Goal: Obtain resource: Download file/media

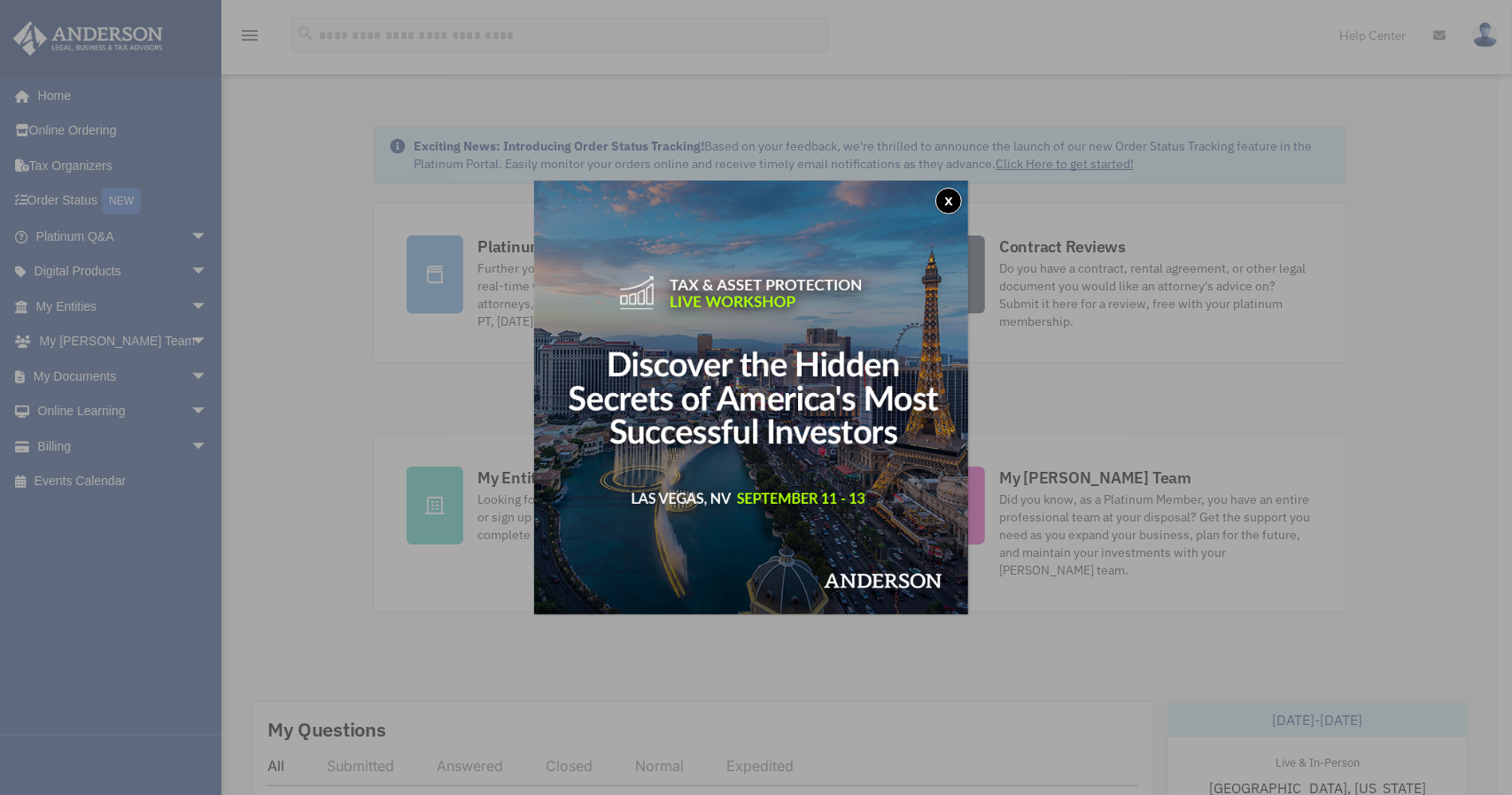
click at [955, 200] on button "x" at bounding box center [948, 200] width 27 height 27
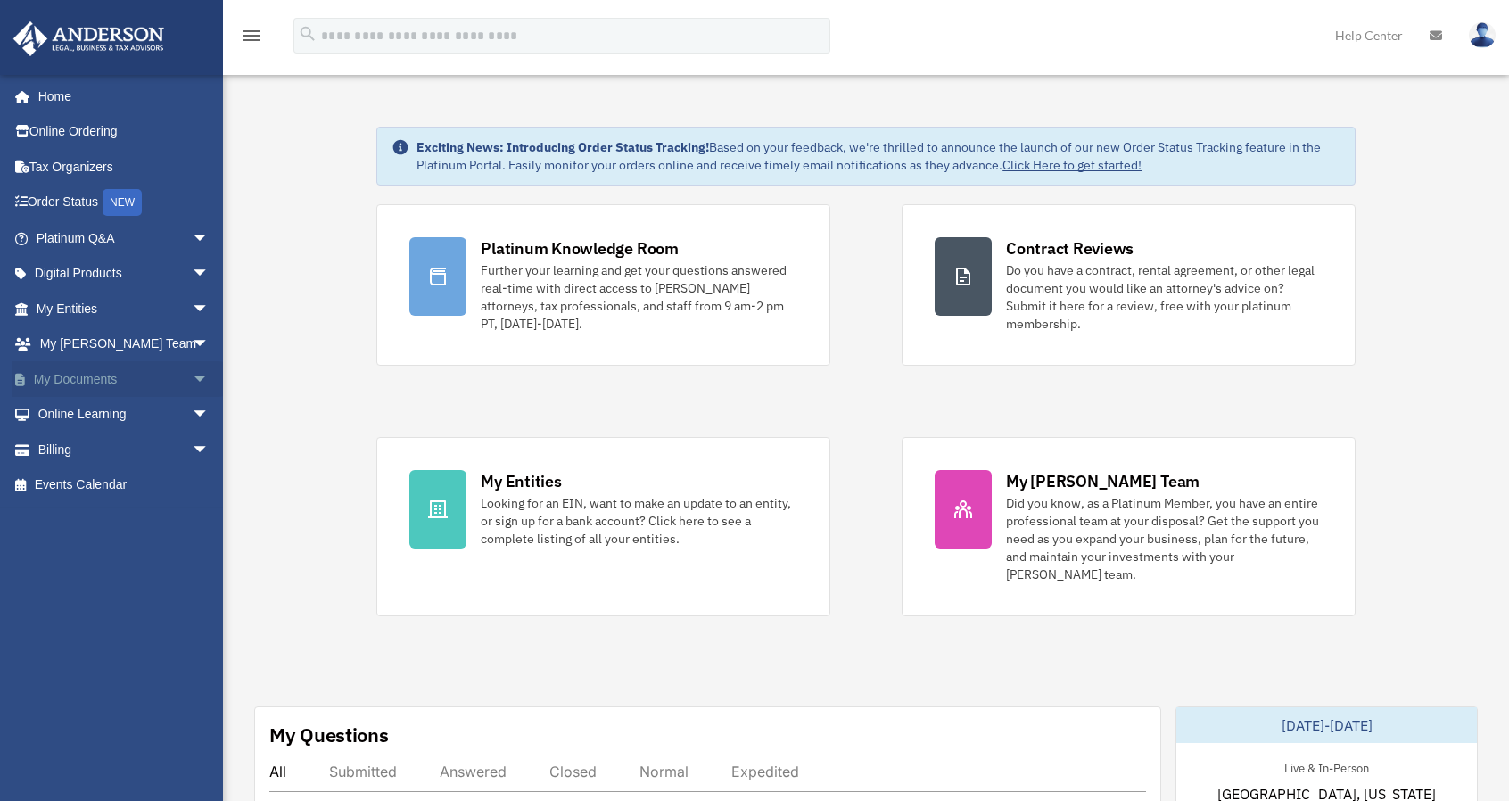
click at [79, 380] on link "My Documents arrow_drop_down" at bounding box center [124, 379] width 224 height 36
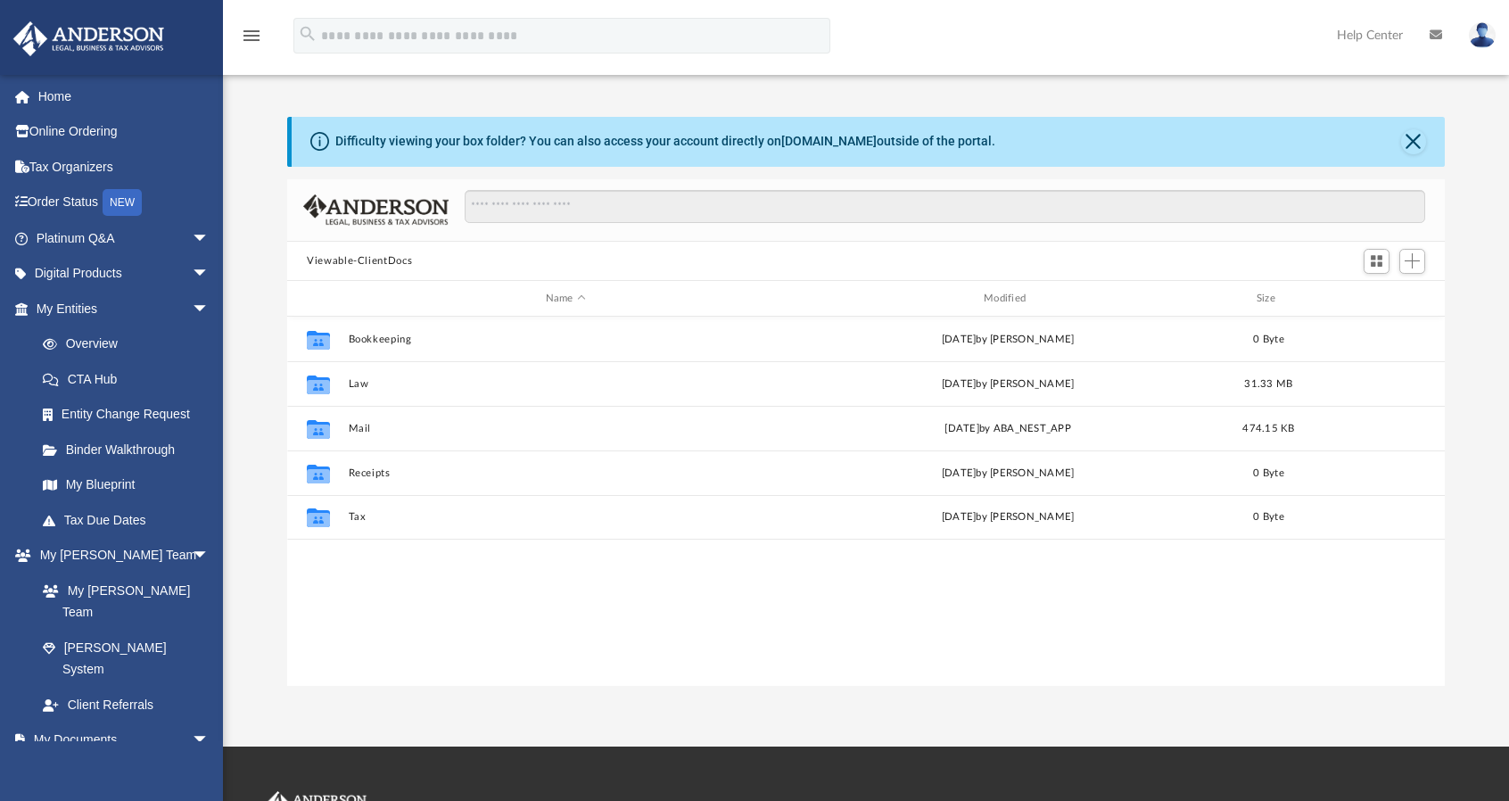
scroll to position [392, 1143]
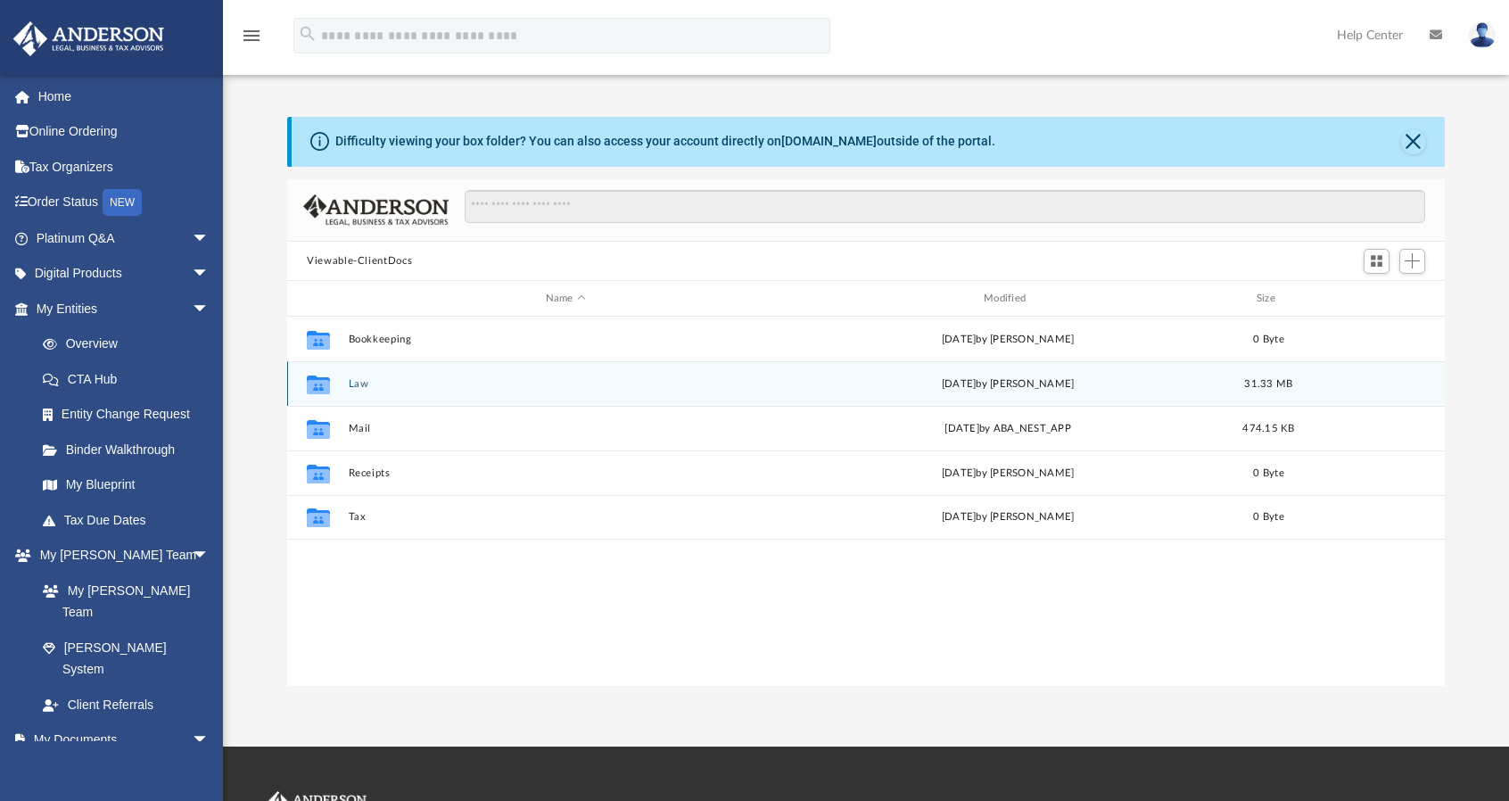
click at [357, 384] on button "Law" at bounding box center [566, 384] width 434 height 12
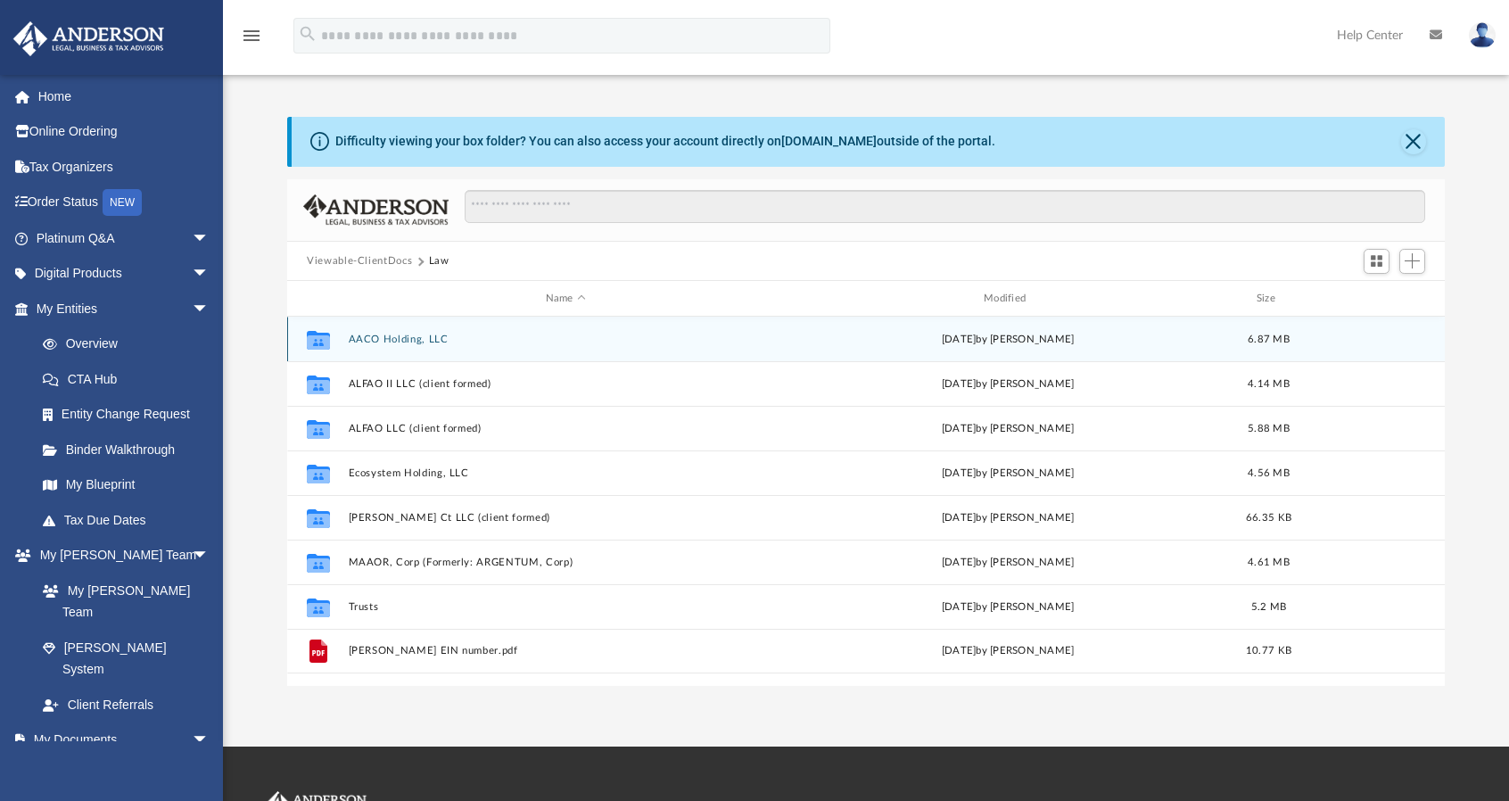
click at [380, 338] on button "AACO Holding, LLC" at bounding box center [566, 340] width 434 height 12
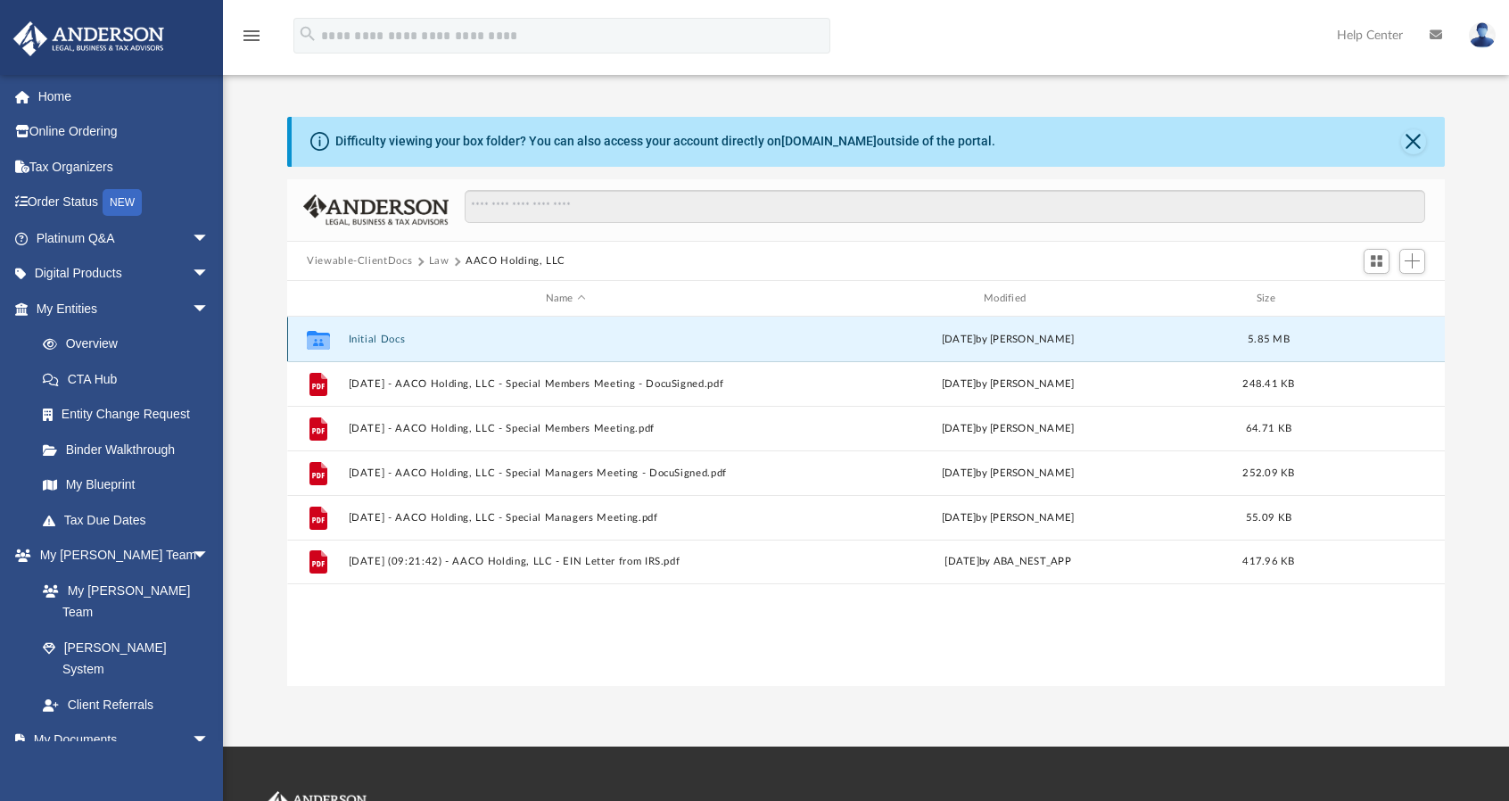
click at [378, 334] on button "Initial Docs" at bounding box center [566, 340] width 434 height 12
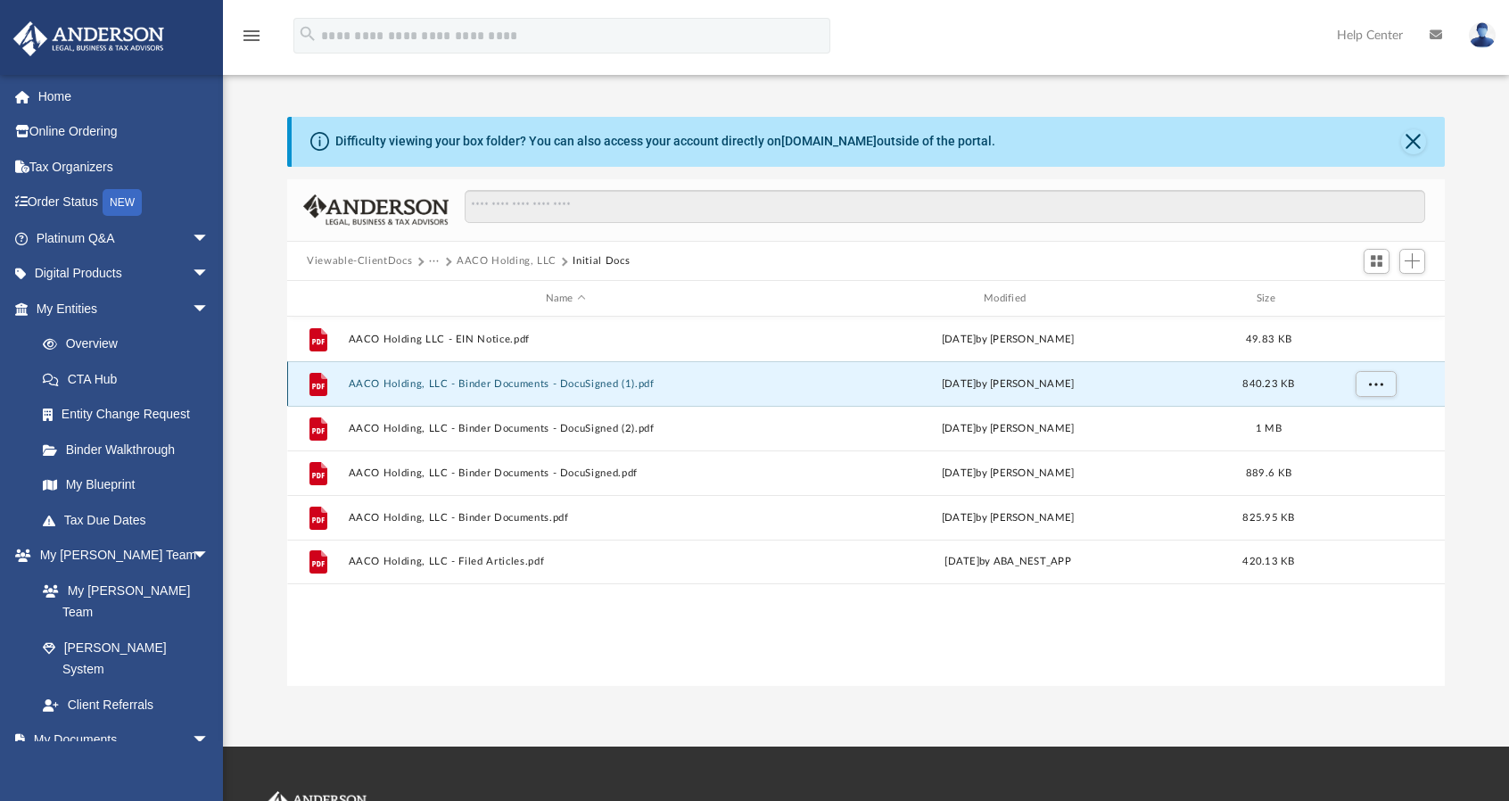
click at [407, 381] on button "AACO Holding, LLC - Binder Documents - DocuSigned (1).pdf" at bounding box center [566, 384] width 434 height 12
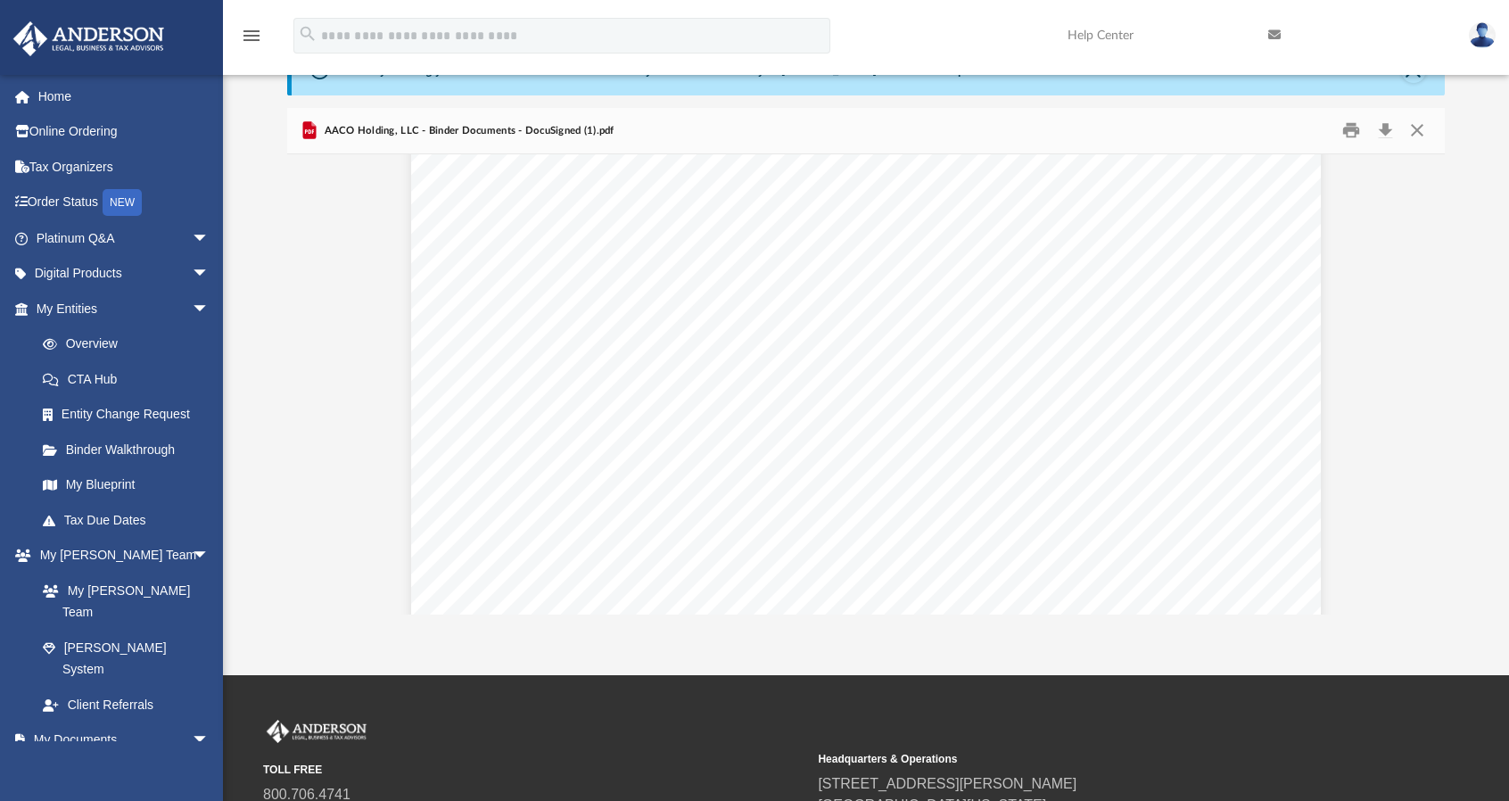
scroll to position [9036, 0]
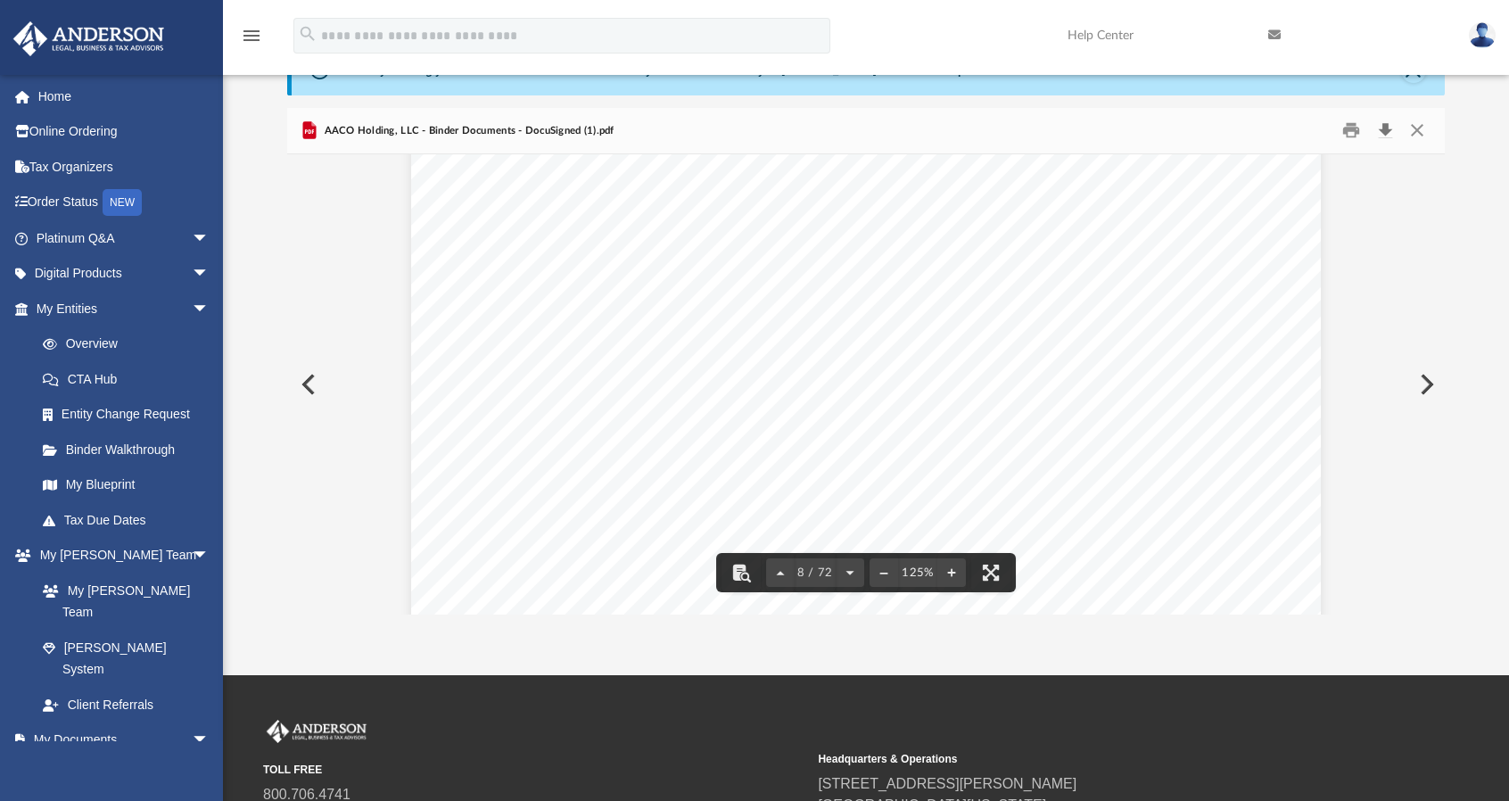
click at [1383, 125] on button "Download" at bounding box center [1385, 131] width 32 height 28
click at [309, 374] on button "Preview" at bounding box center [306, 384] width 39 height 50
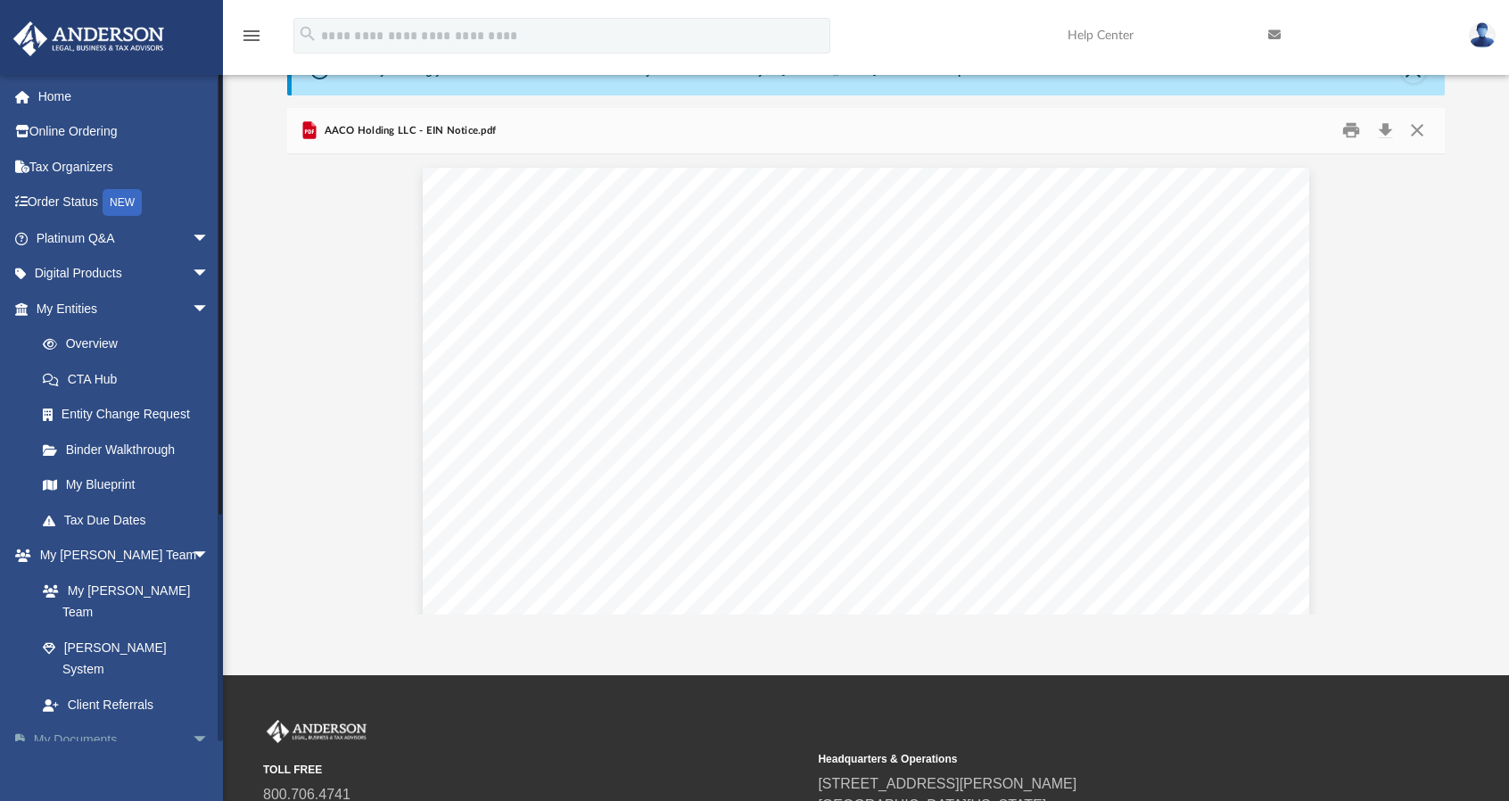
click at [88, 722] on link "My Documents arrow_drop_down" at bounding box center [124, 740] width 224 height 36
click at [192, 307] on span "arrow_drop_down" at bounding box center [210, 309] width 36 height 37
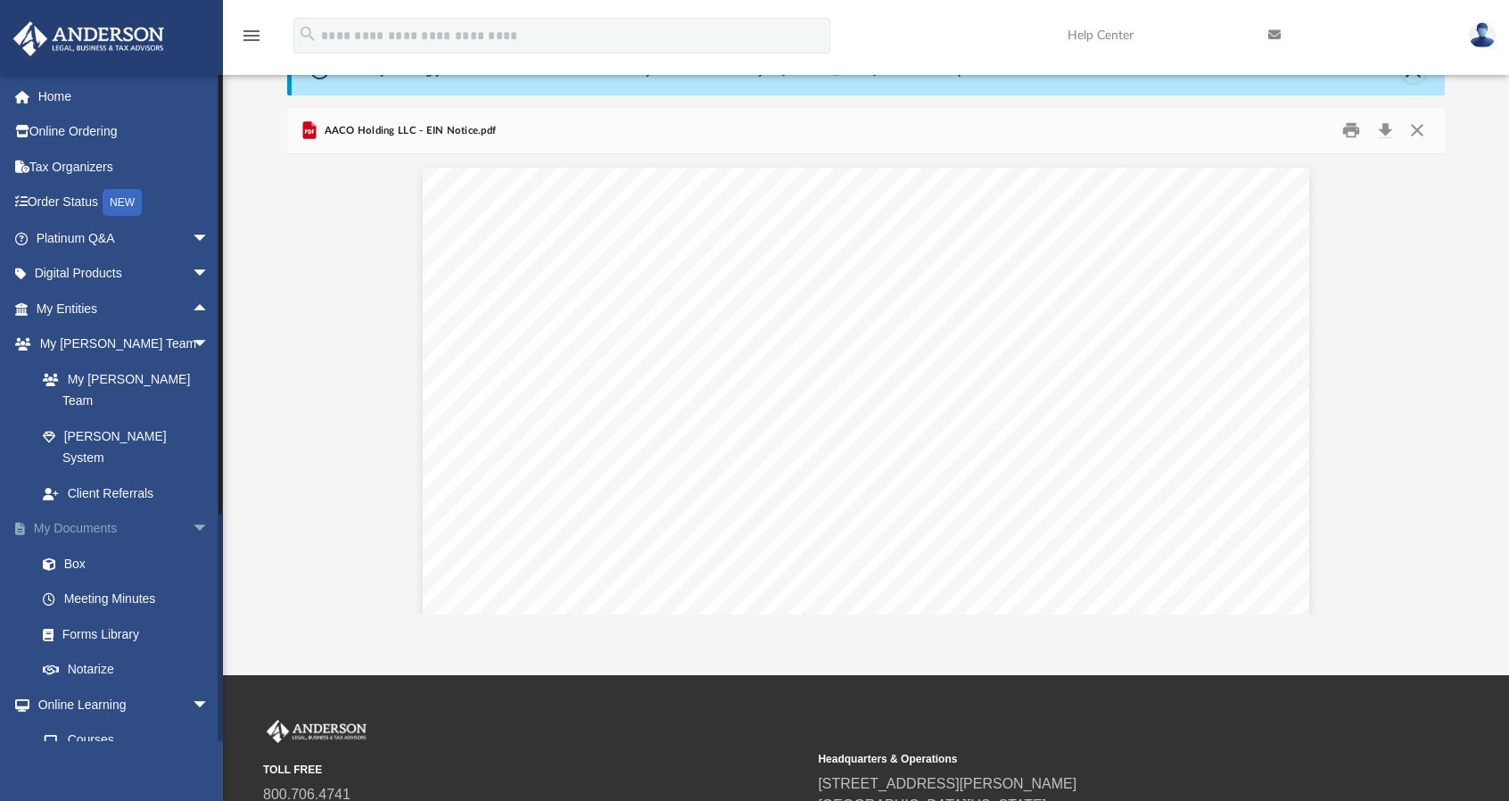
click at [77, 511] on link "My Documents arrow_drop_down" at bounding box center [124, 529] width 224 height 36
click at [76, 546] on link "Box" at bounding box center [130, 564] width 211 height 36
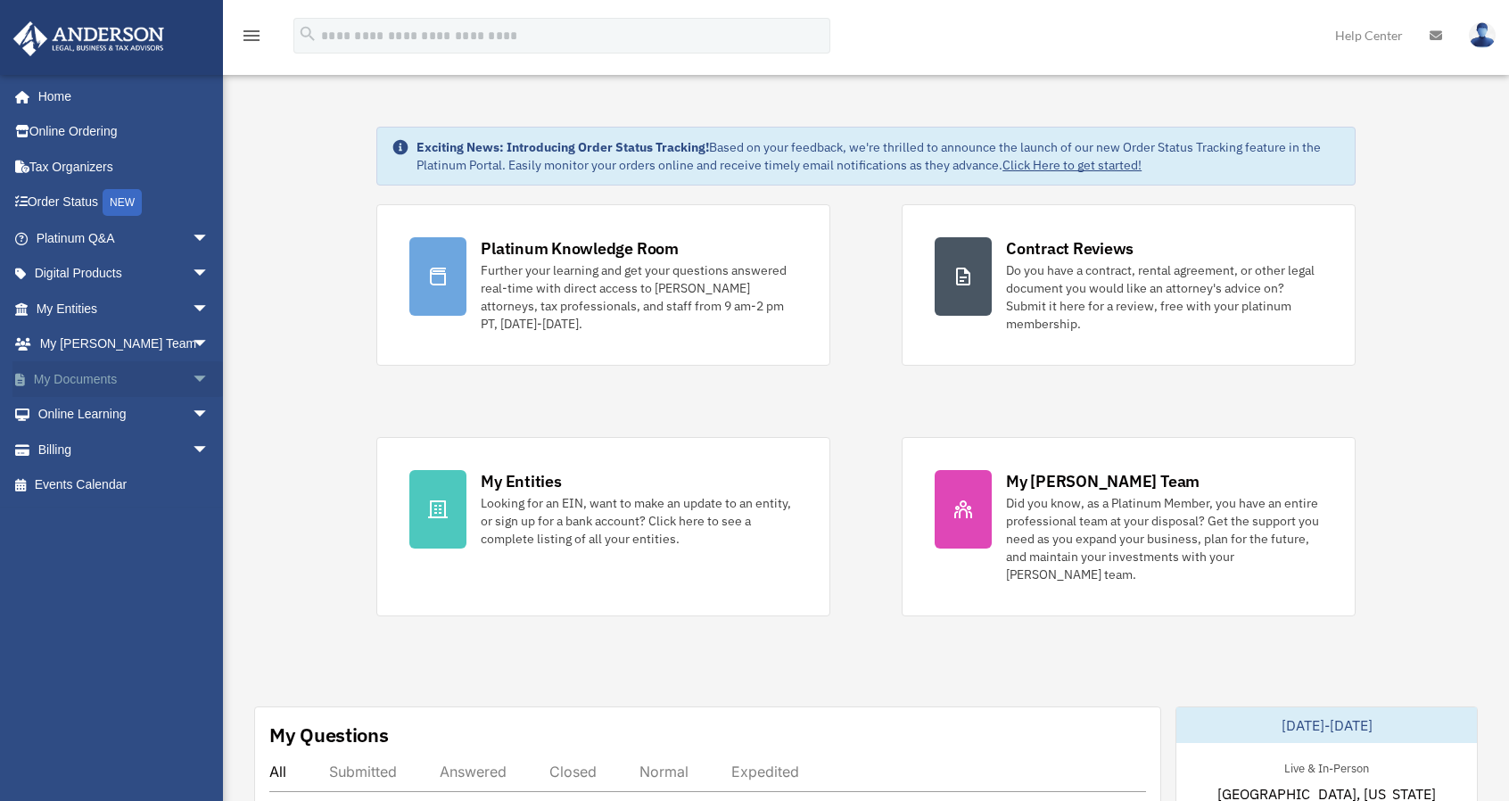
click at [65, 376] on link "My Documents arrow_drop_down" at bounding box center [124, 379] width 224 height 36
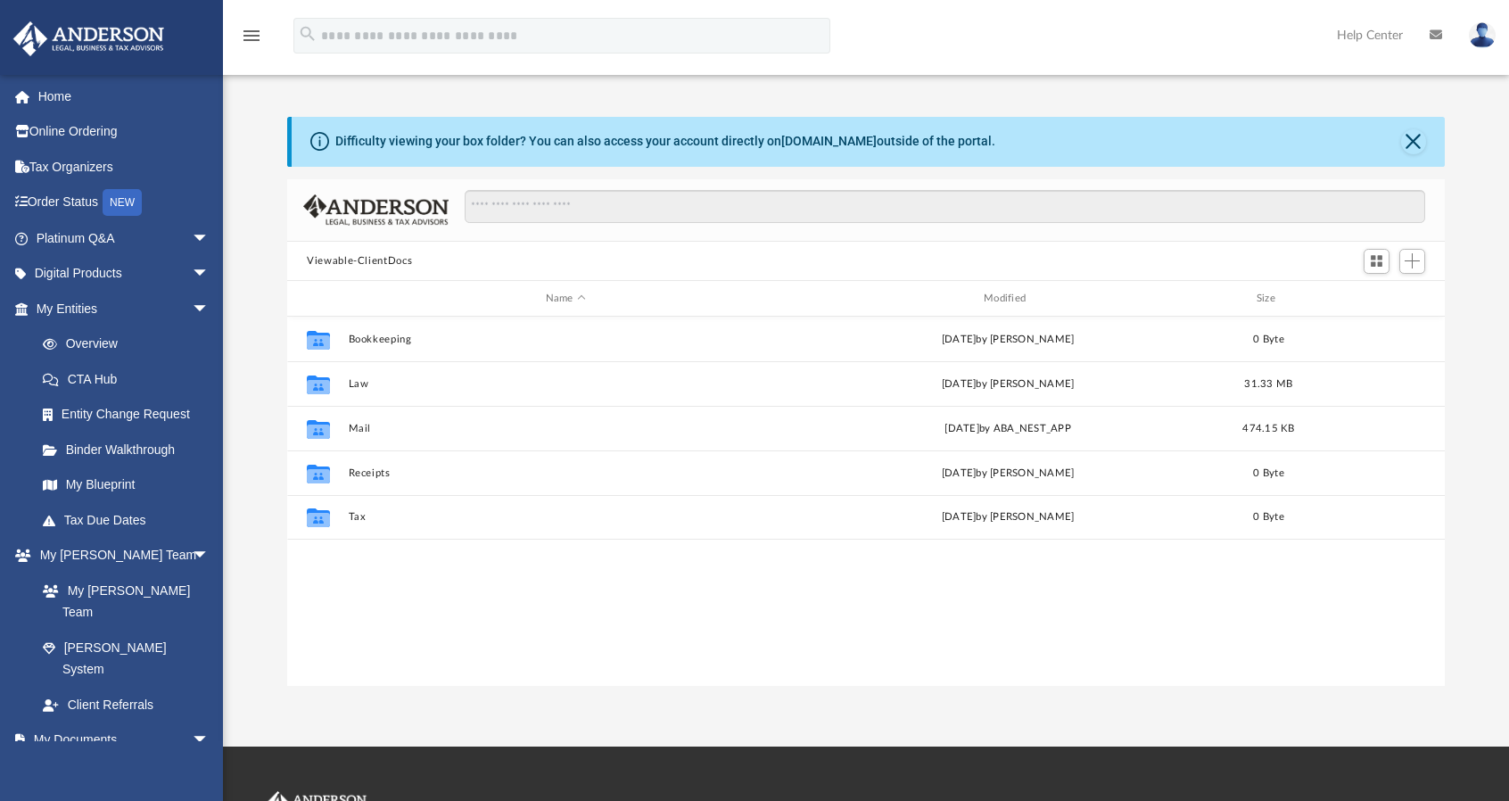
scroll to position [392, 1143]
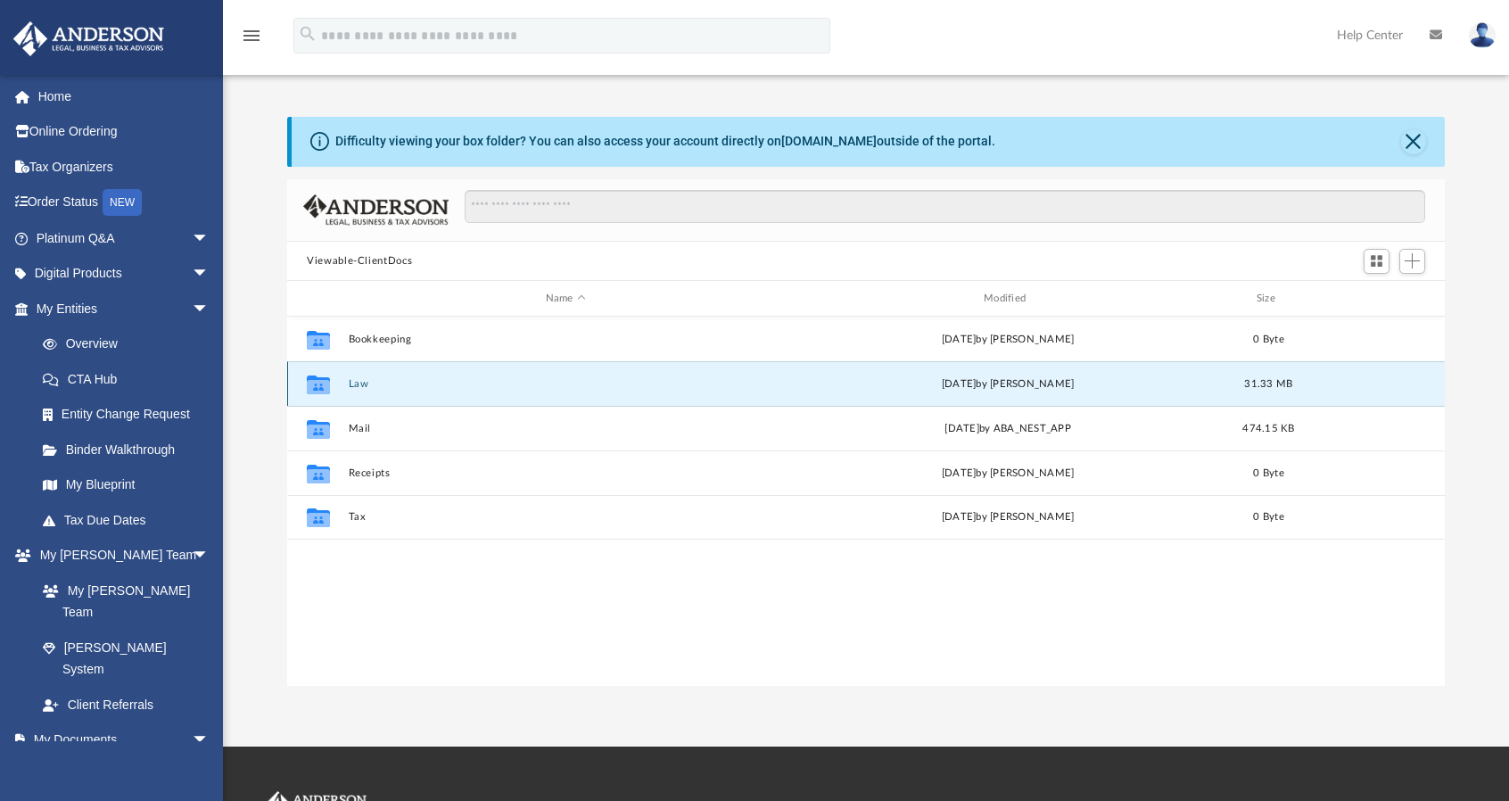
click at [354, 381] on button "Law" at bounding box center [566, 384] width 434 height 12
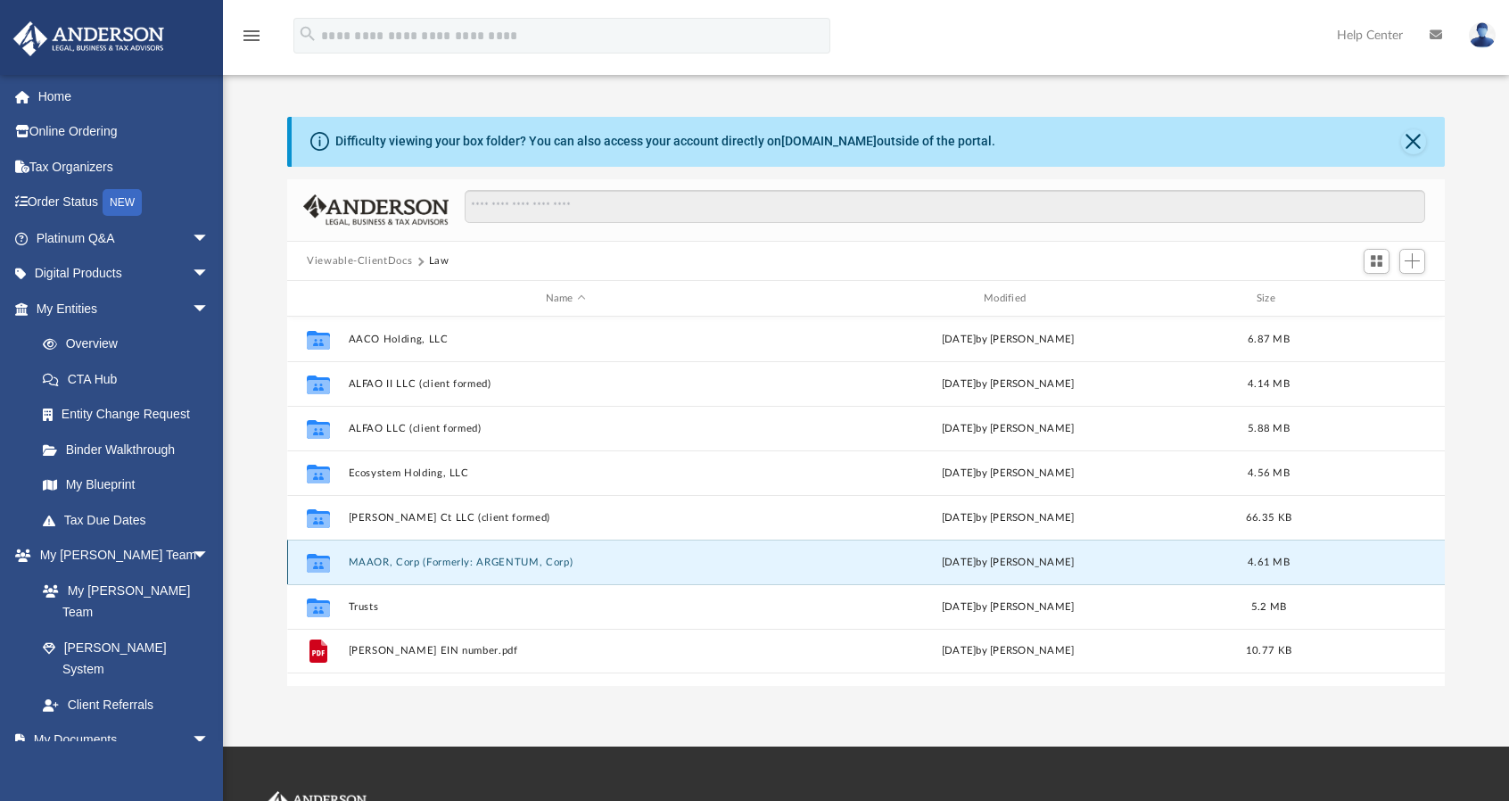
click at [384, 557] on button "MAAOR, Corp (Formerly: ARGENTUM, Corp)" at bounding box center [566, 563] width 434 height 12
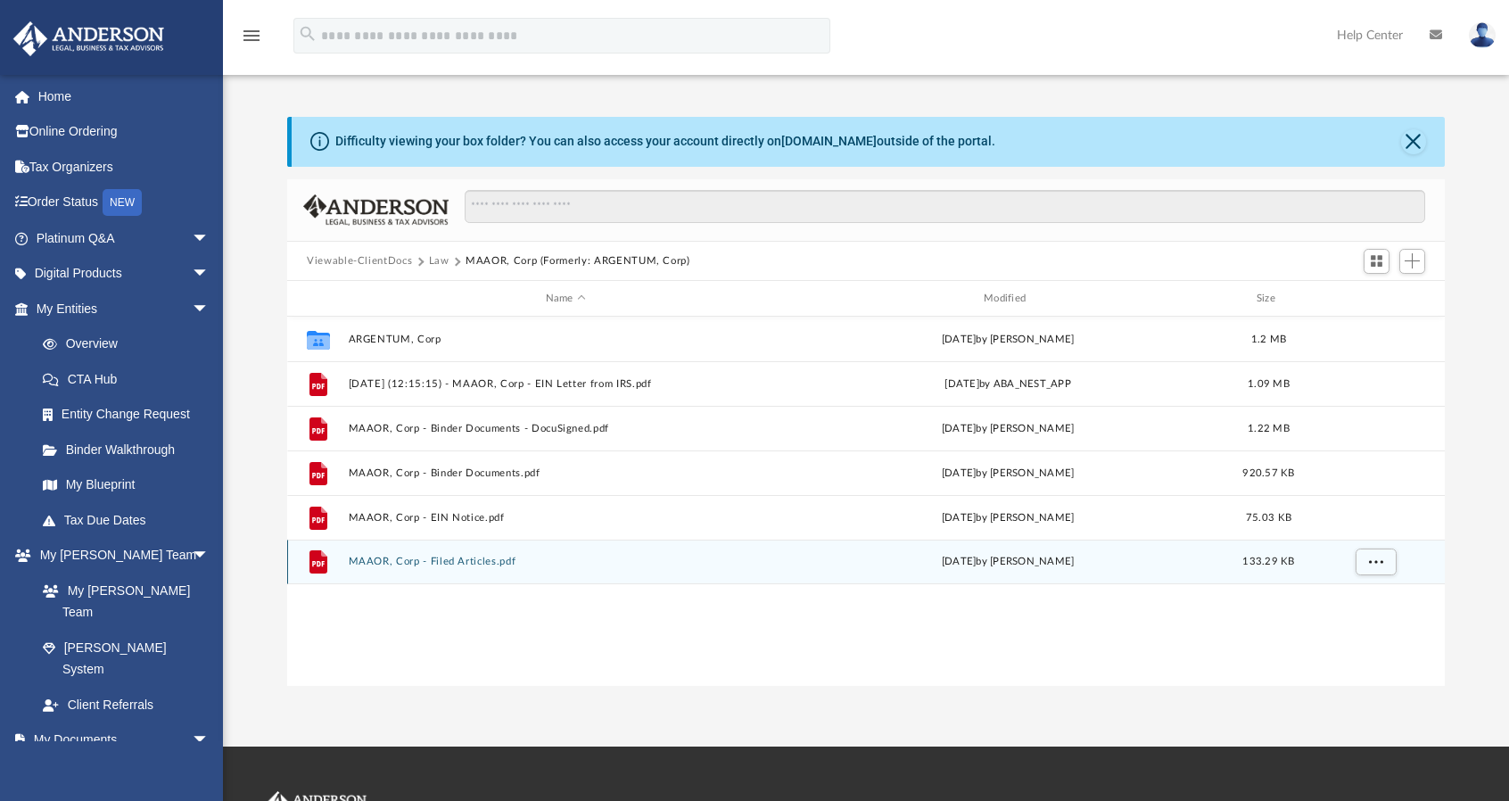
click at [384, 557] on button "MAAOR, Corp - Filed Articles.pdf" at bounding box center [566, 563] width 434 height 12
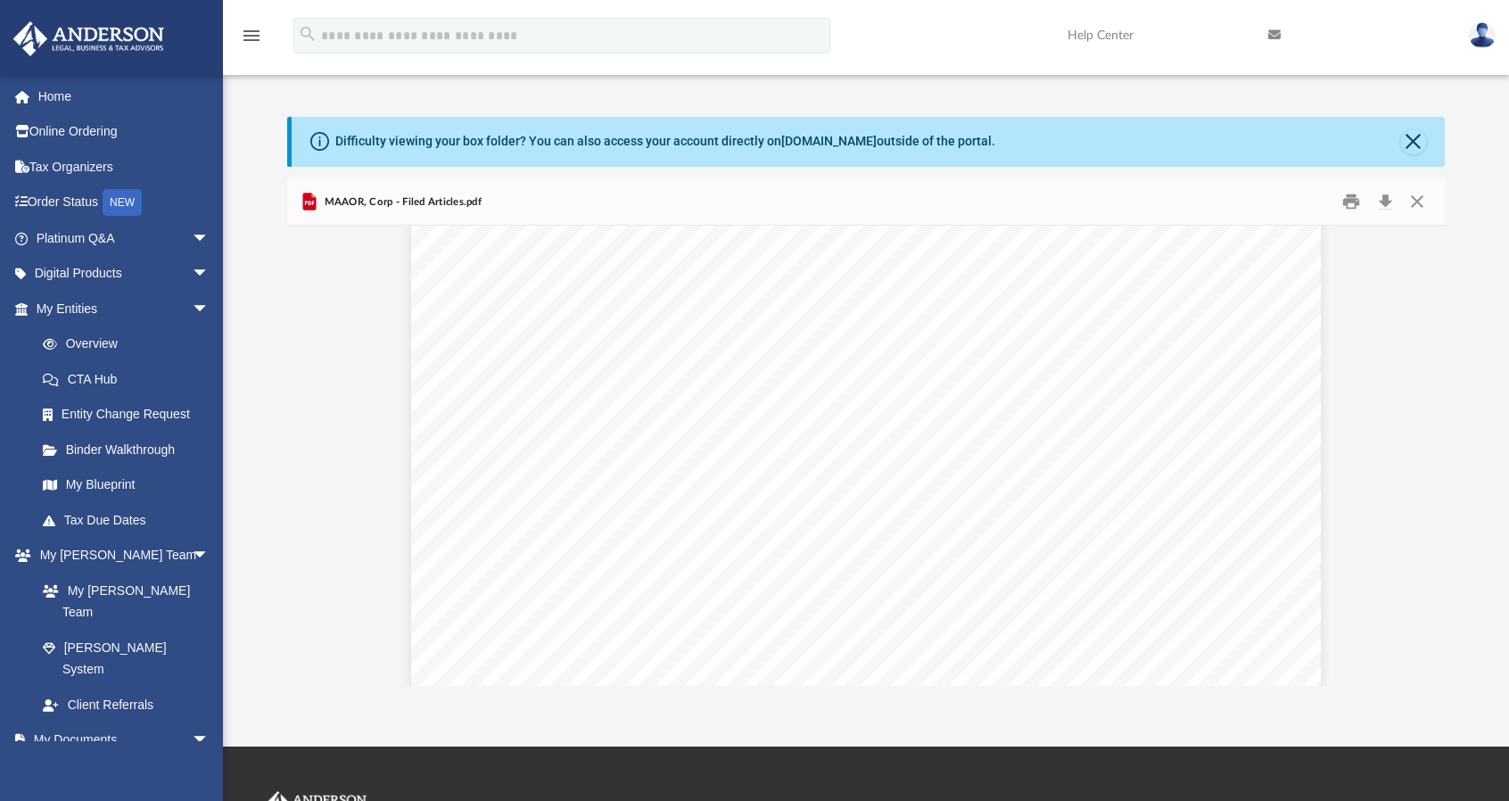
scroll to position [0, 0]
click at [1414, 203] on button "Close" at bounding box center [1417, 202] width 32 height 28
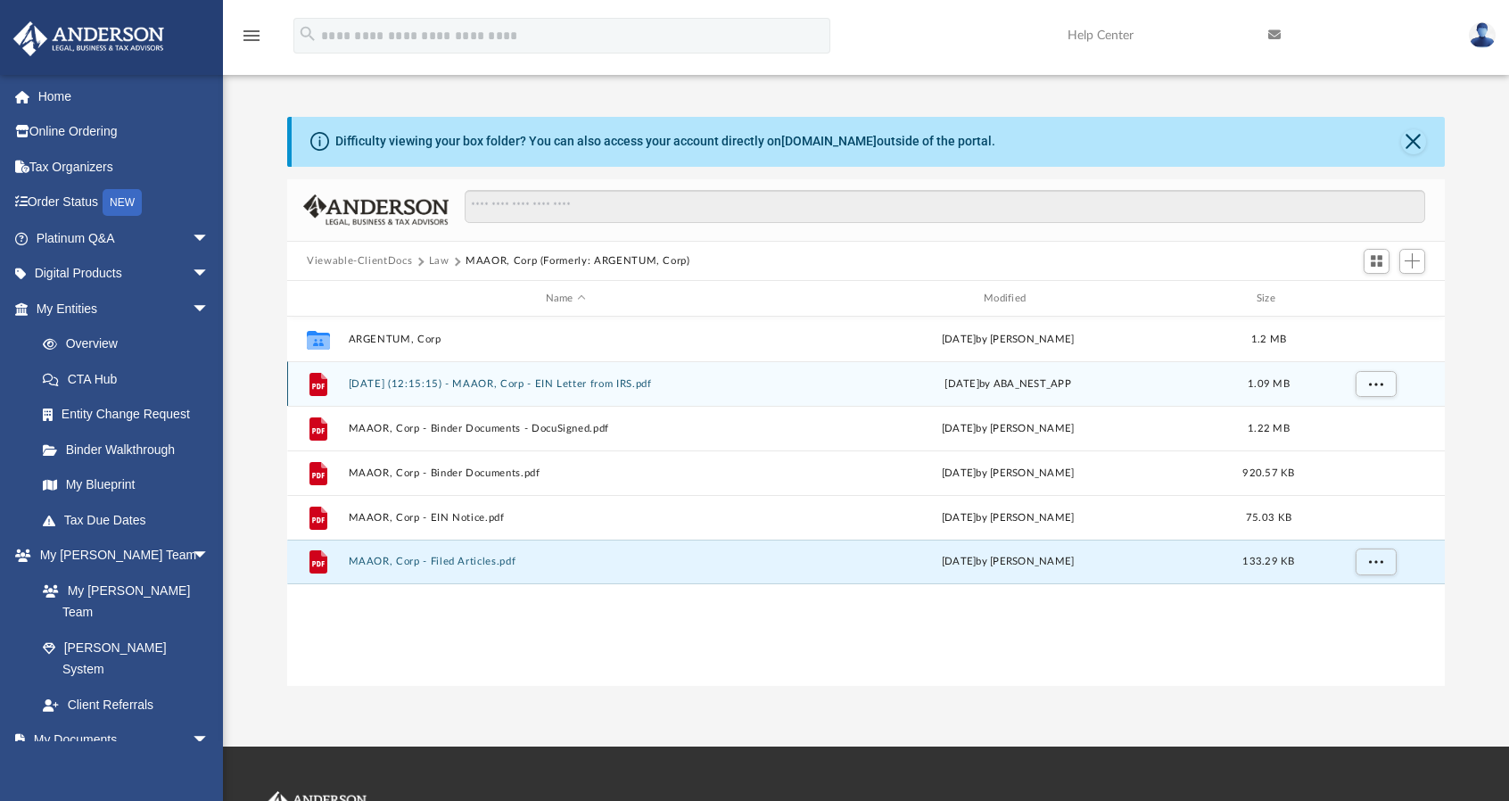
click at [439, 378] on button "2025.07.02 (12:15:15) - MAAOR, Corp - EIN Letter from IRS.pdf" at bounding box center [566, 384] width 434 height 12
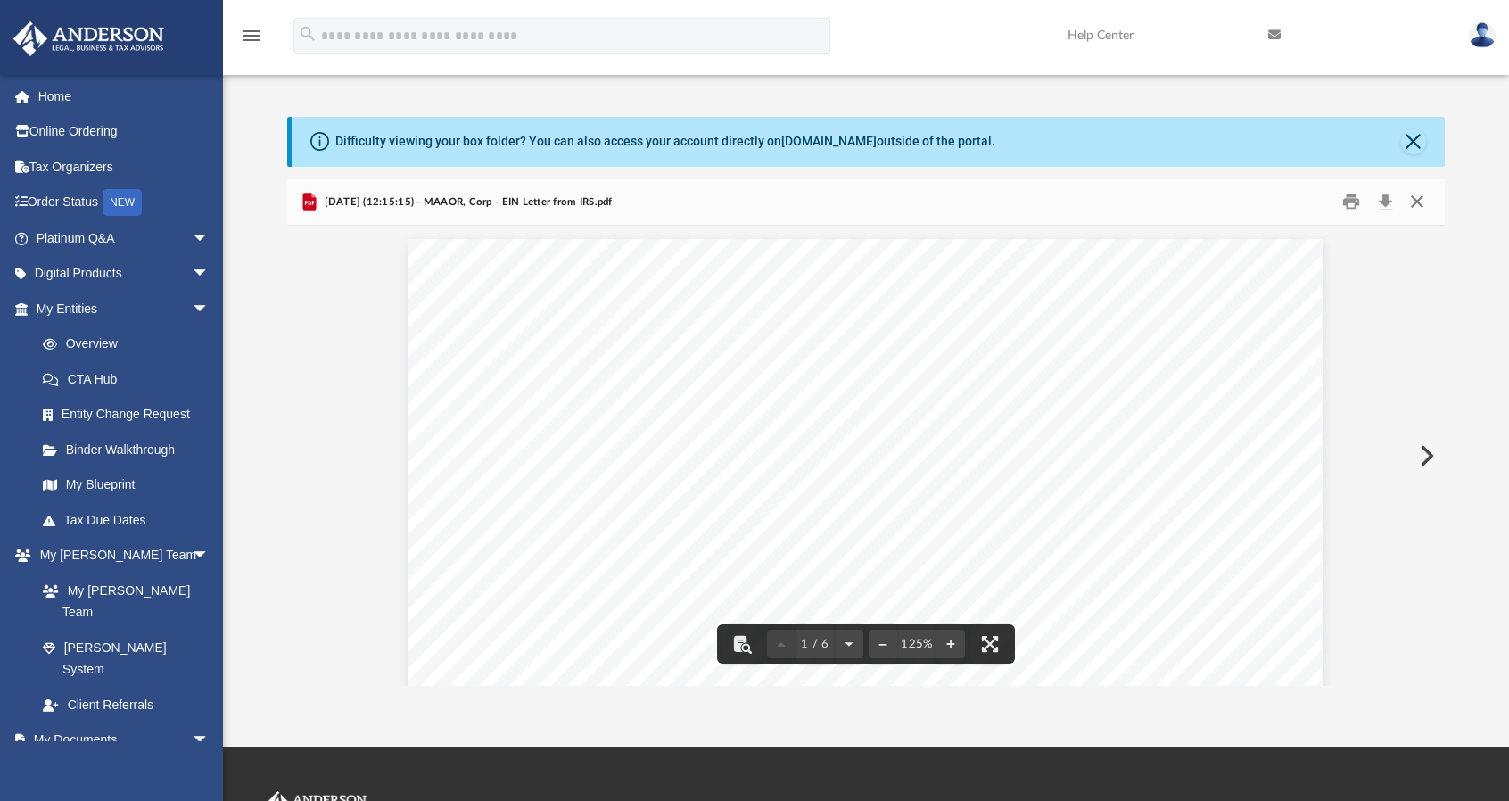
click at [1418, 201] on button "Close" at bounding box center [1417, 202] width 32 height 28
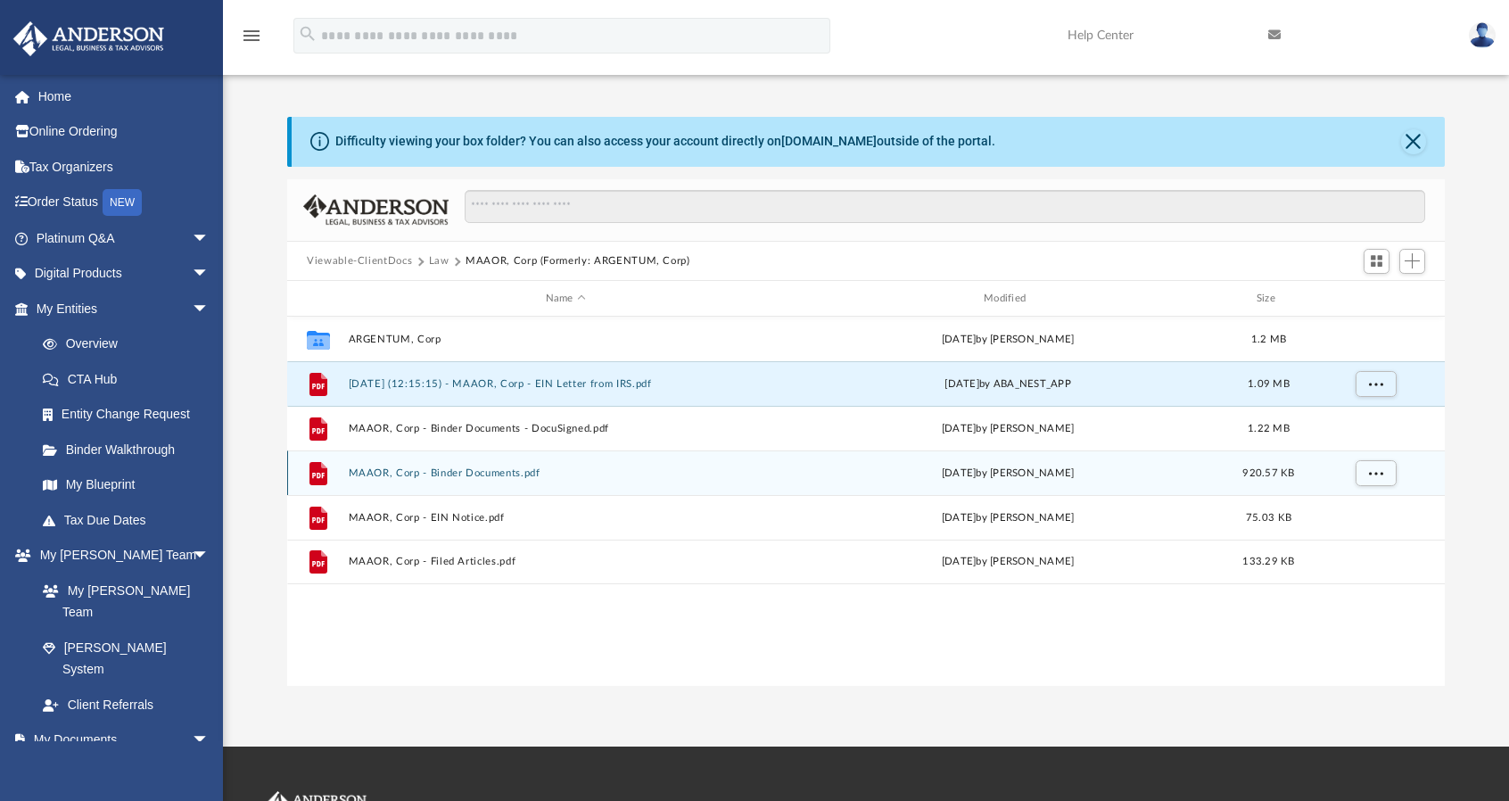
click at [396, 467] on button "MAAOR, Corp - Binder Documents.pdf" at bounding box center [566, 473] width 434 height 12
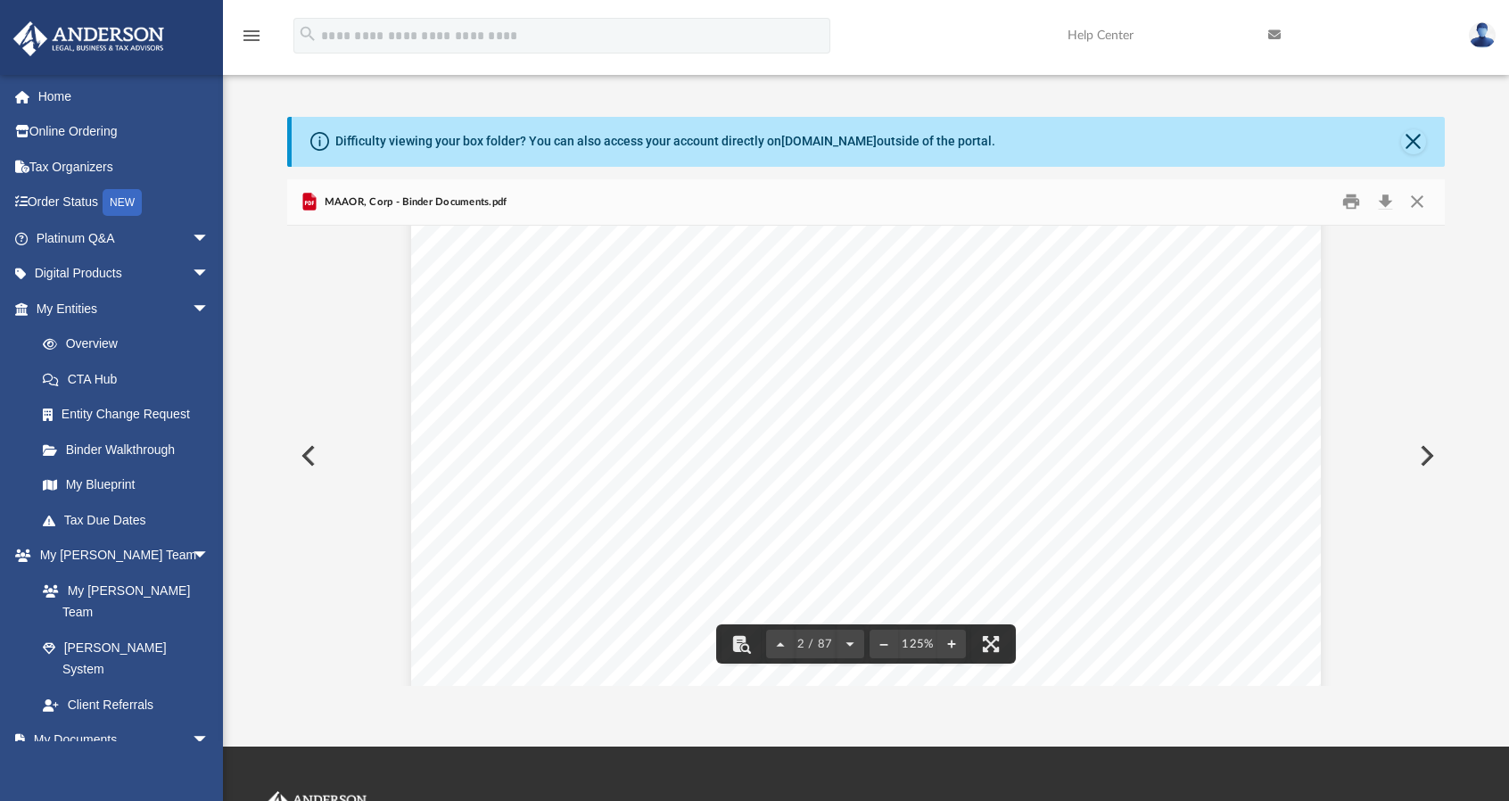
scroll to position [2369, 0]
click at [1390, 196] on button "Download" at bounding box center [1385, 202] width 32 height 28
